Goal: Transaction & Acquisition: Purchase product/service

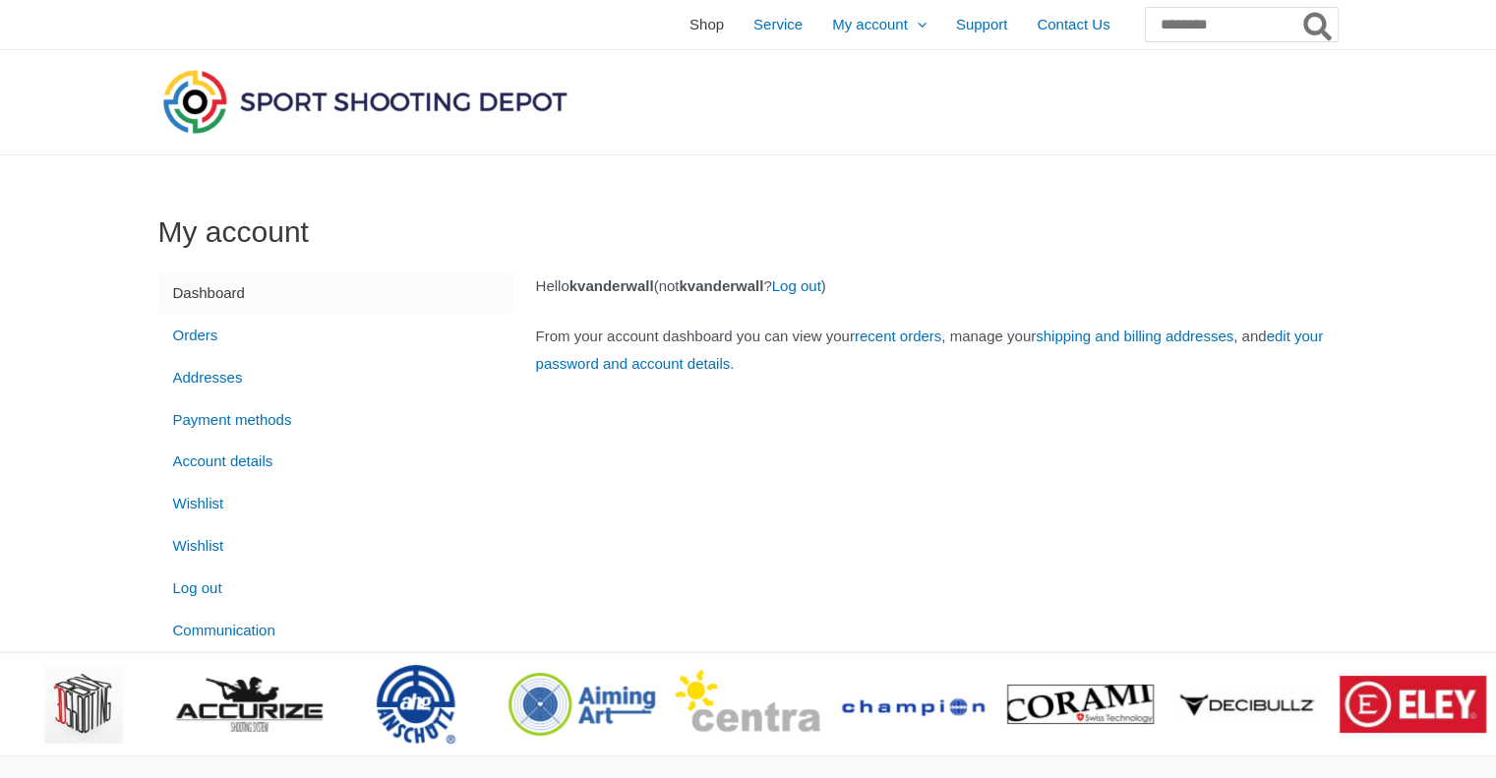
click at [690, 31] on span "Shop" at bounding box center [707, 24] width 34 height 49
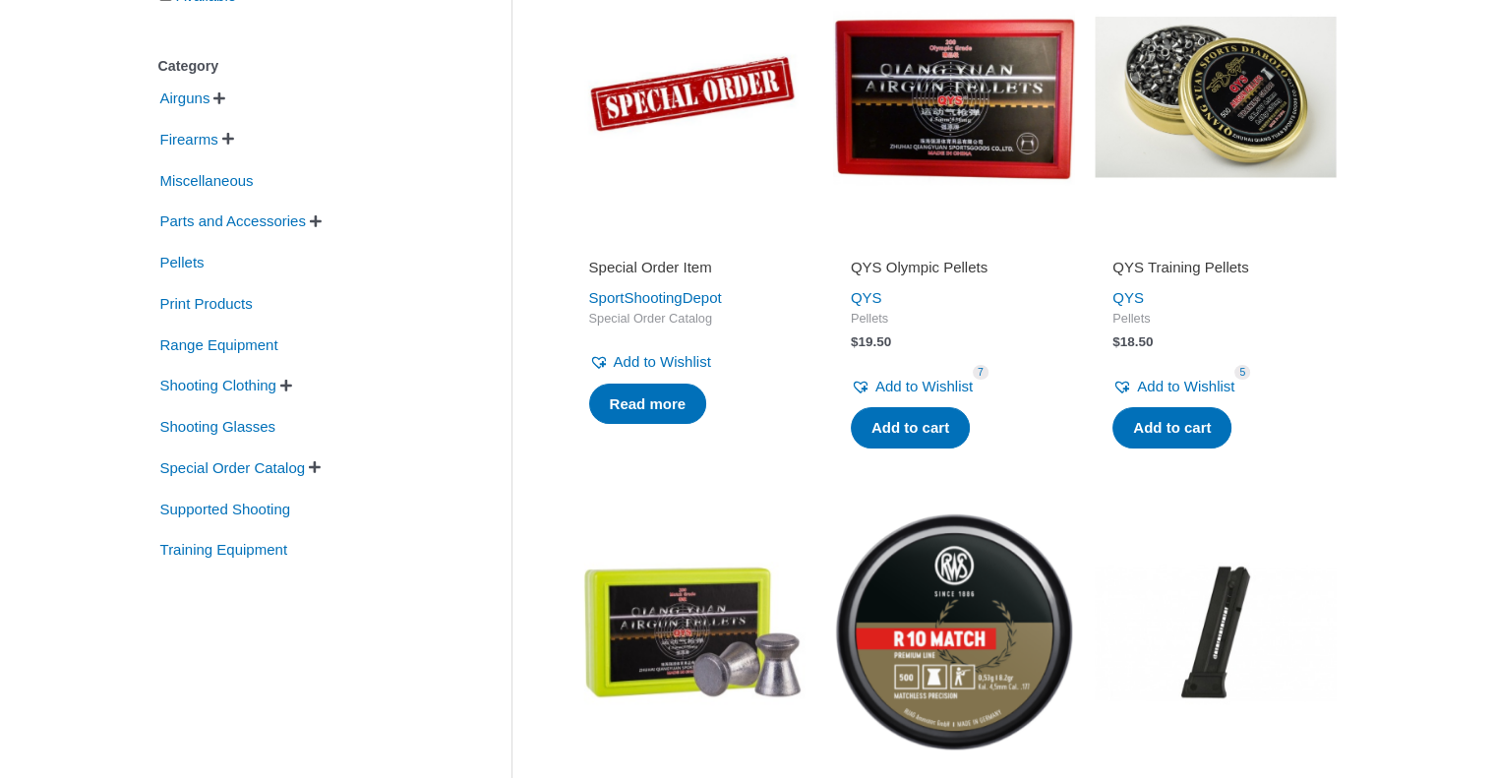
scroll to position [430, 0]
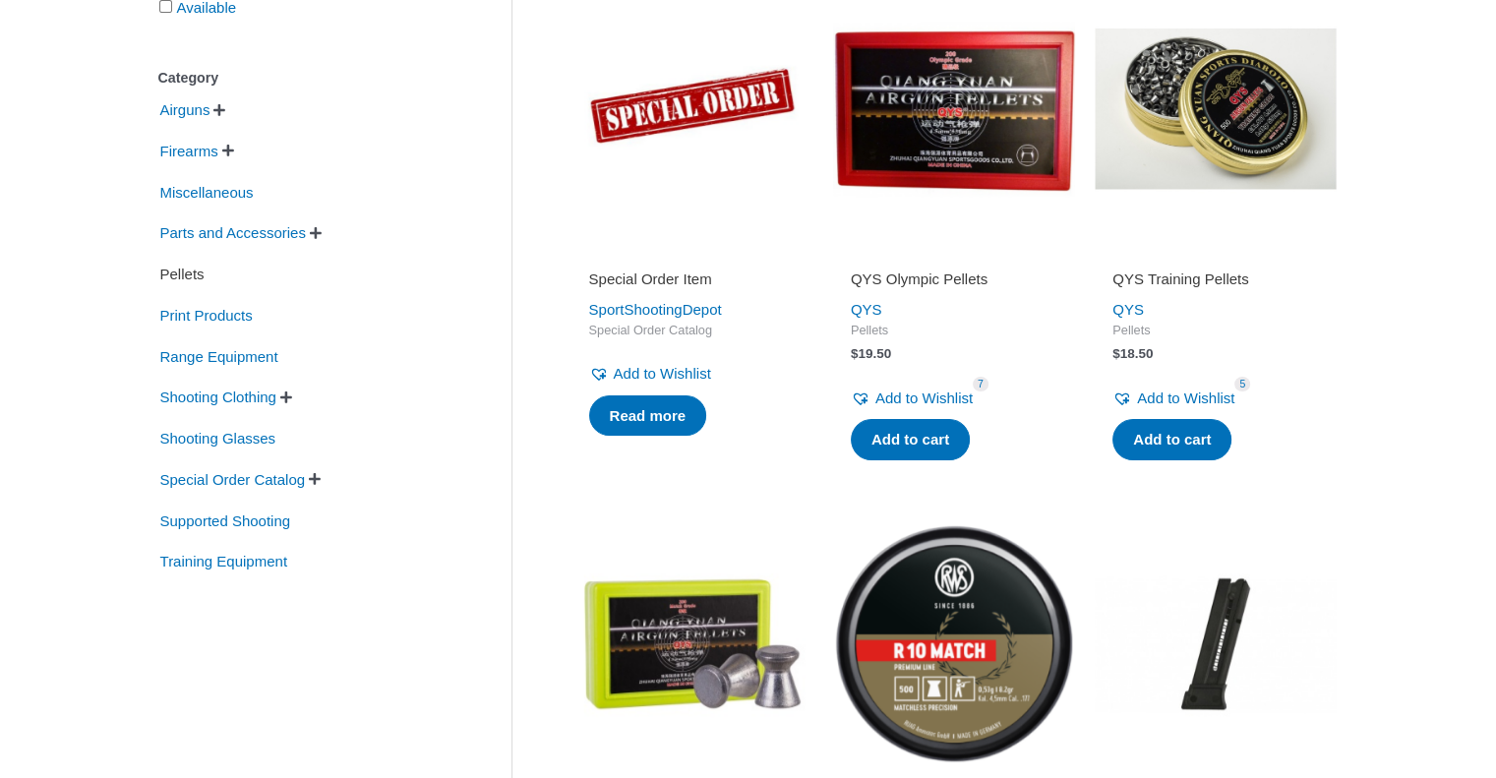
click at [197, 278] on span "Pellets" at bounding box center [182, 274] width 48 height 33
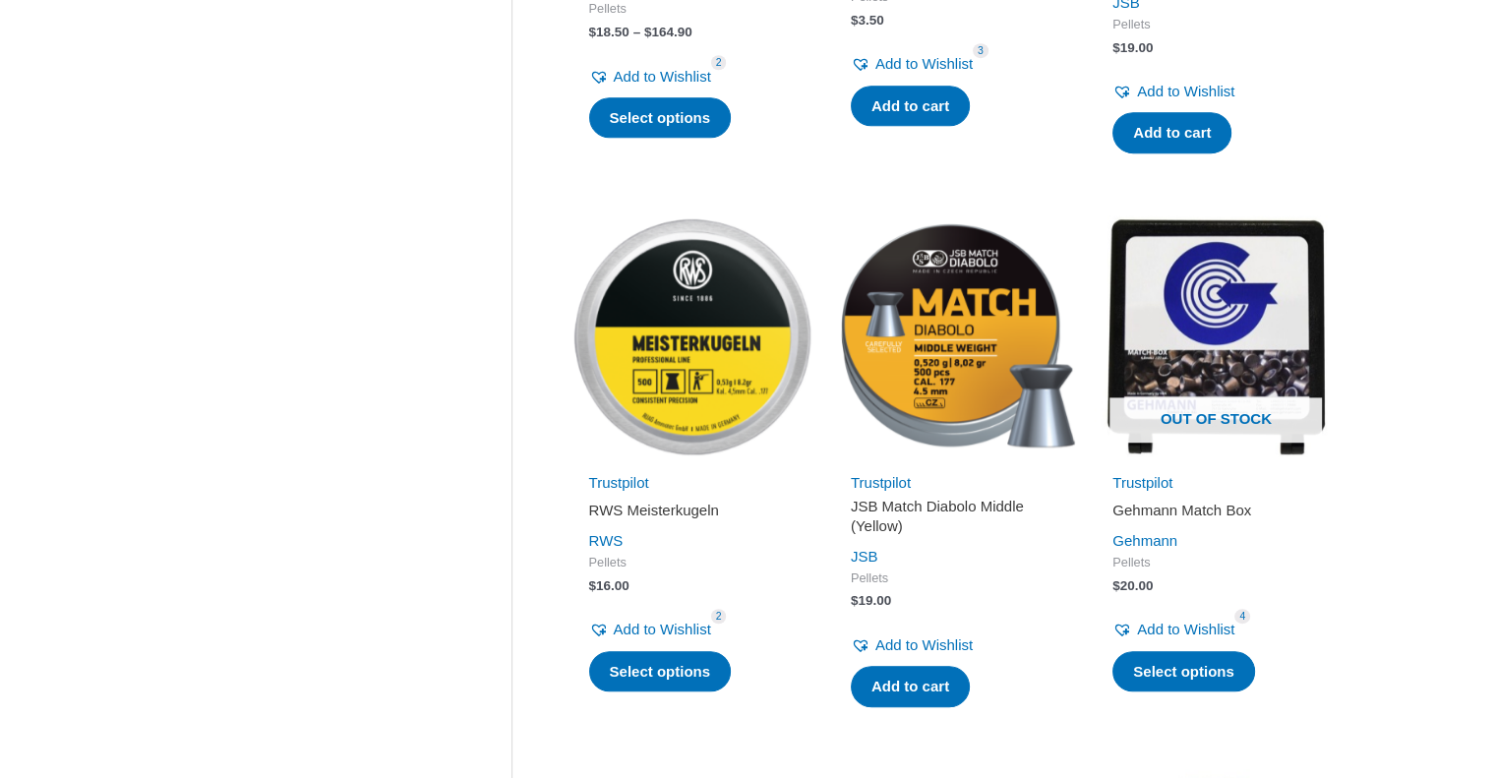
scroll to position [1301, 0]
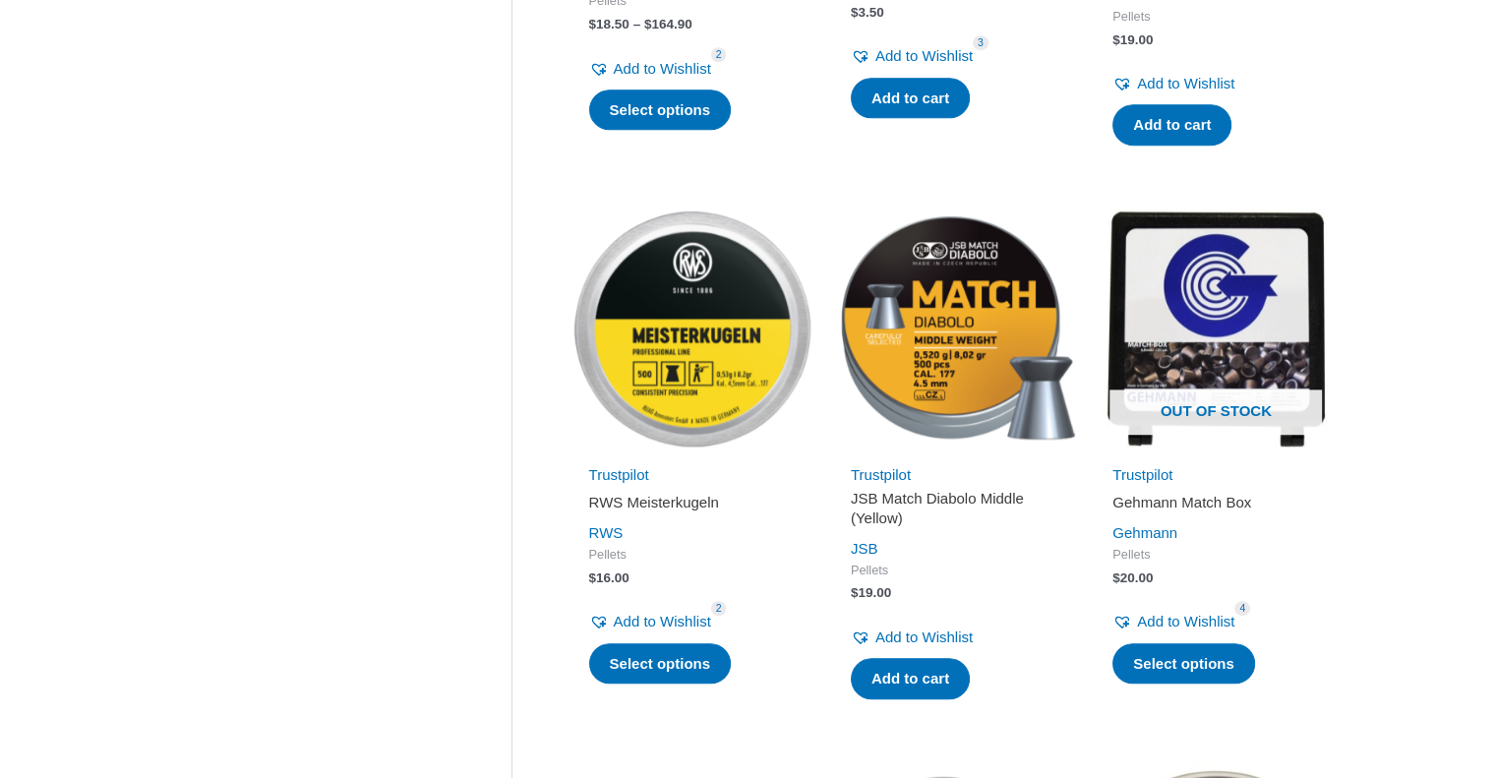
click at [711, 355] on img at bounding box center [693, 329] width 242 height 242
